Goal: Information Seeking & Learning: Learn about a topic

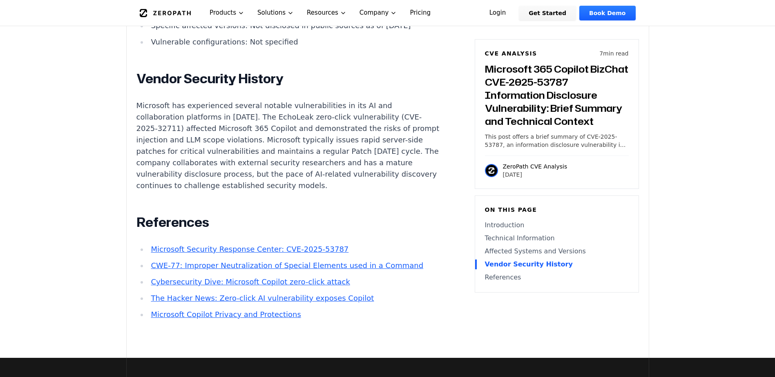
scroll to position [817, 0]
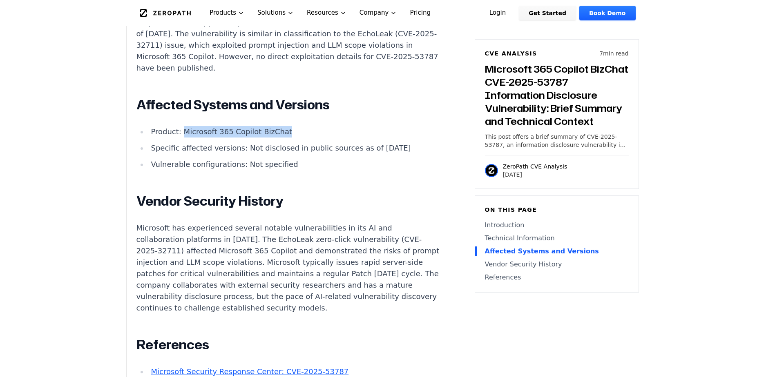
drag, startPoint x: 284, startPoint y: 108, endPoint x: 181, endPoint y: 101, distance: 103.2
click at [181, 101] on div "Introduction Sensitive business data processed through Microsoft 365 Copilot Bi…" at bounding box center [288, 121] width 304 height 644
drag, startPoint x: 181, startPoint y: 101, endPoint x: 184, endPoint y: 110, distance: 9.7
copy li "Microsoft 365 Copilot BizChat"
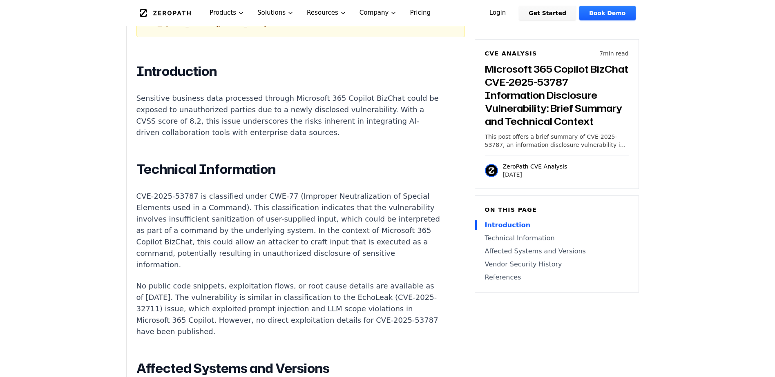
scroll to position [572, 0]
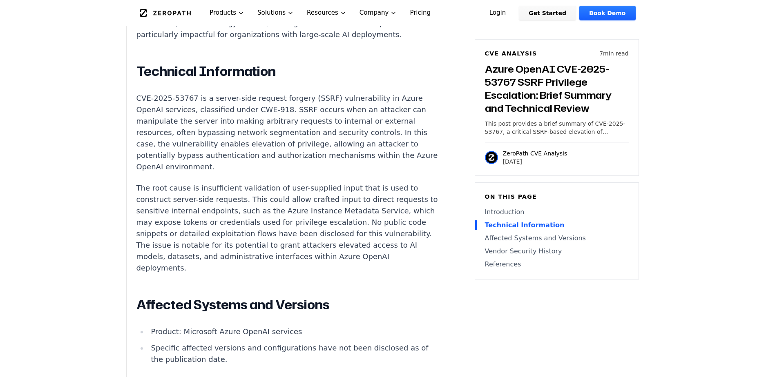
scroll to position [409, 0]
